Goal: Obtain resource: Obtain resource

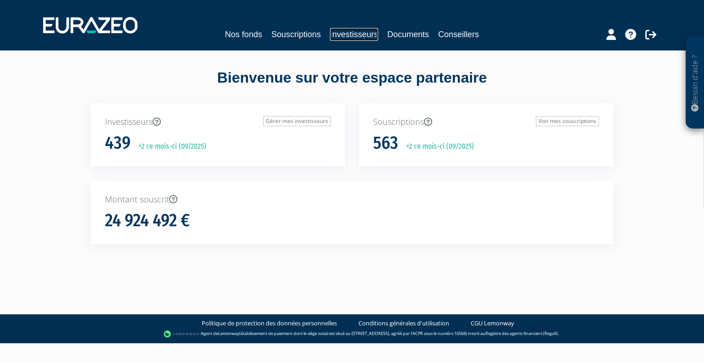
click at [344, 34] on link "Investisseurs" at bounding box center [354, 34] width 48 height 13
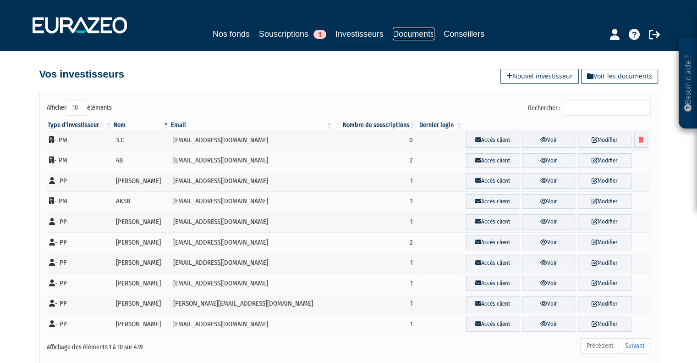
click at [407, 33] on link "Documents" at bounding box center [414, 34] width 42 height 13
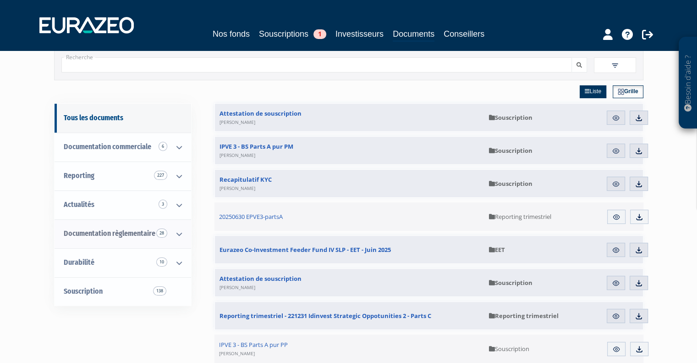
scroll to position [46, 0]
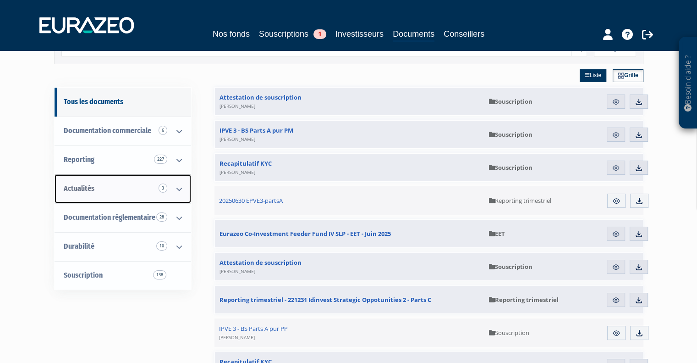
click at [132, 189] on link "Actualités 3" at bounding box center [123, 188] width 137 height 29
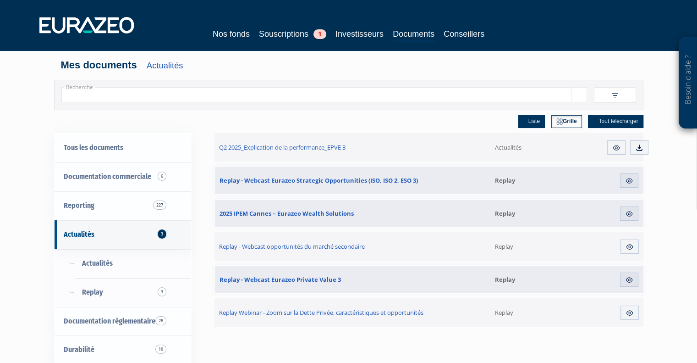
scroll to position [46, 0]
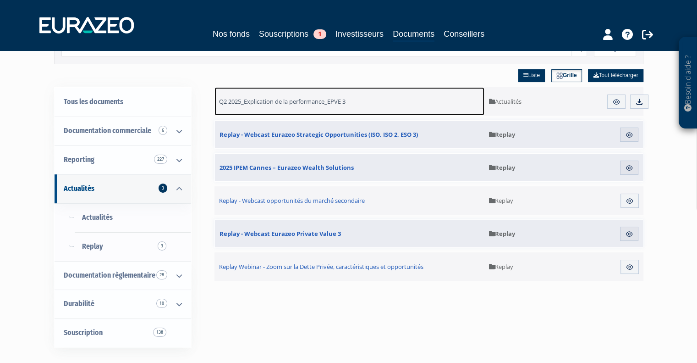
click at [292, 98] on span "Q2 2025_Explication de la performance_EPVE 3" at bounding box center [282, 101] width 127 height 8
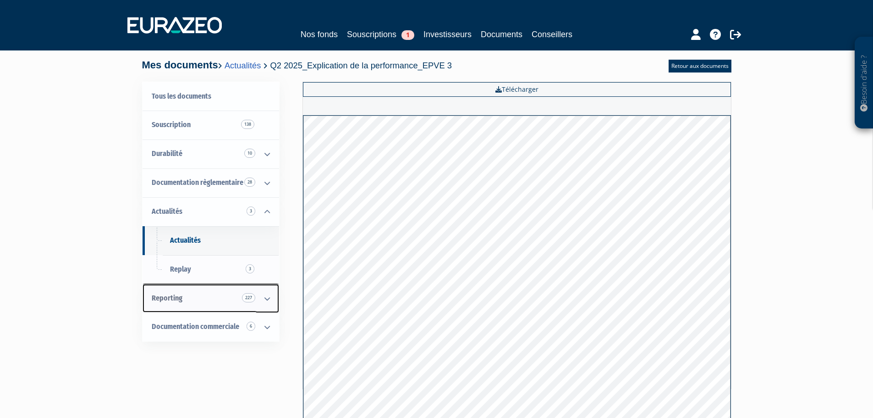
click at [205, 298] on link "Reporting 227" at bounding box center [211, 298] width 137 height 29
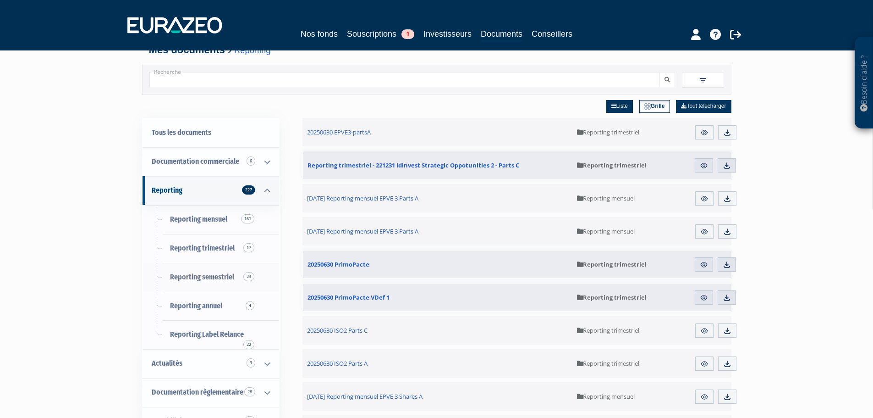
scroll to position [16, 0]
